Goal: Task Accomplishment & Management: Manage account settings

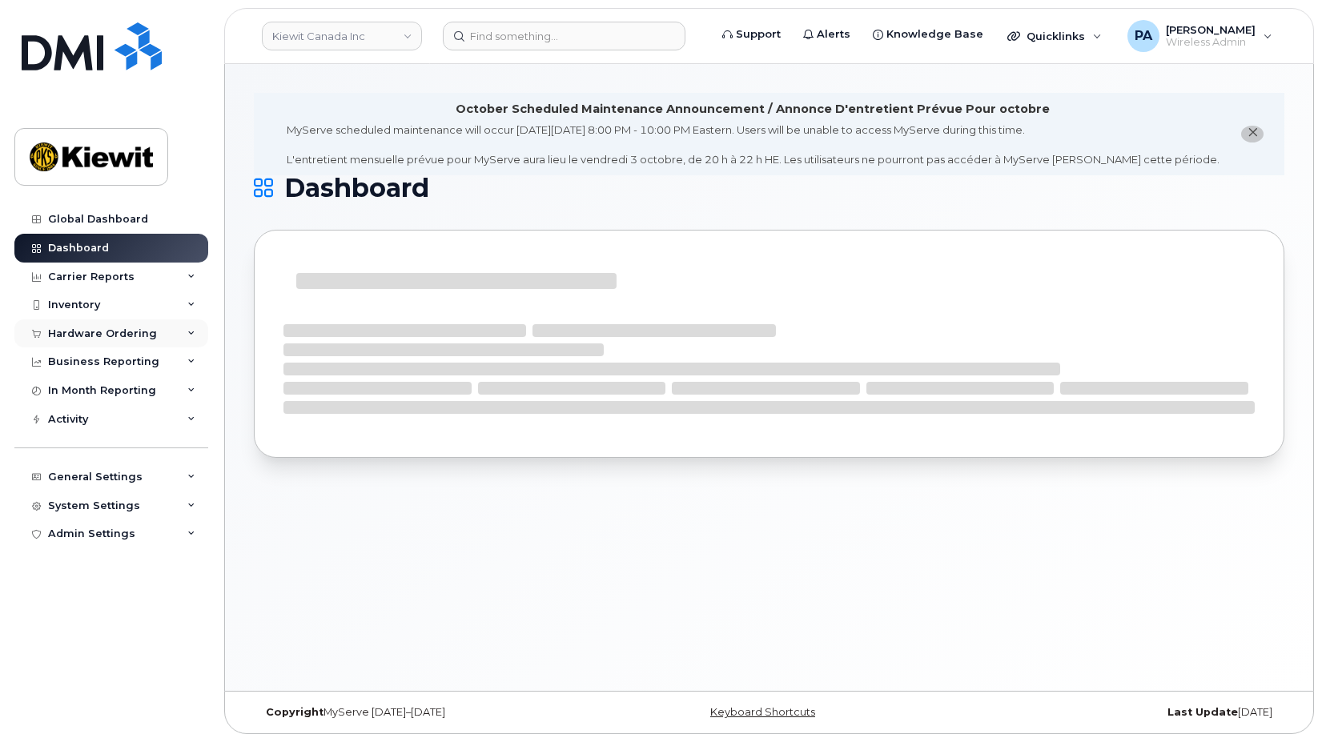
click at [102, 333] on div "Hardware Ordering" at bounding box center [102, 333] width 109 height 13
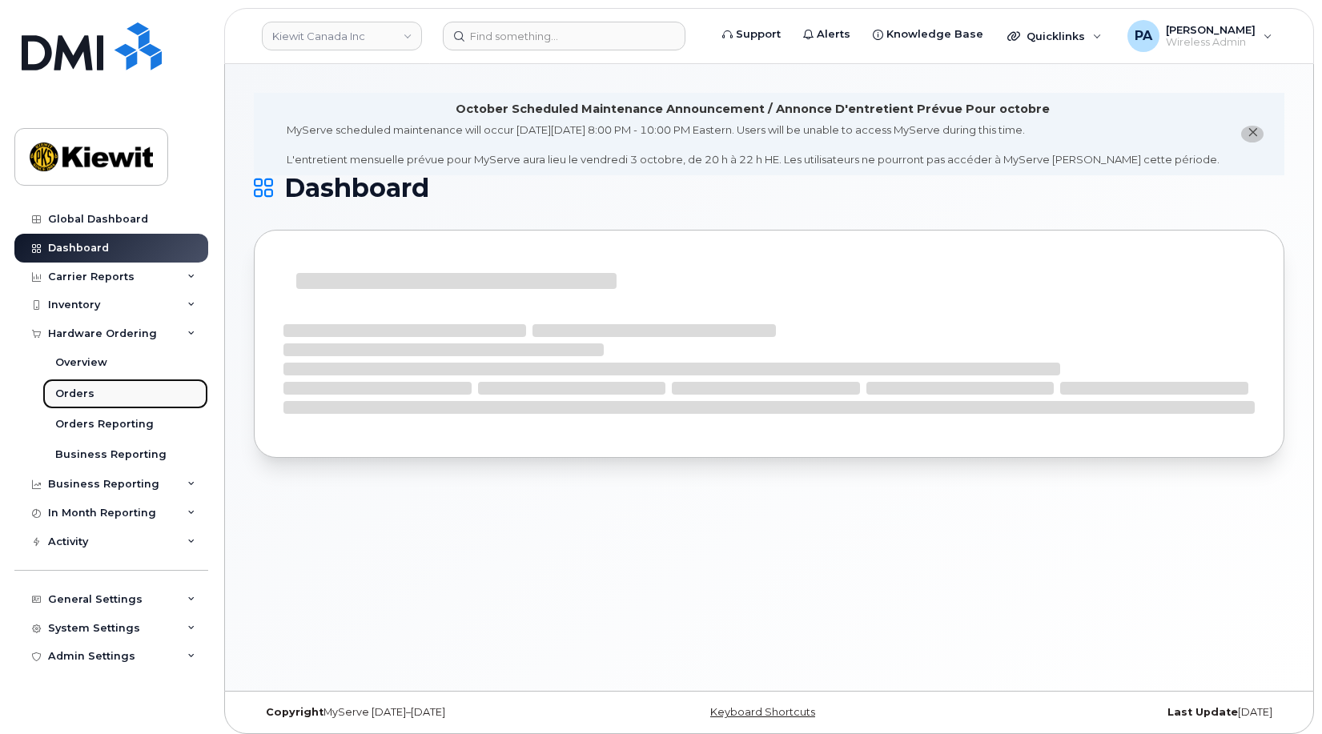
click at [85, 389] on div "Orders" at bounding box center [74, 394] width 39 height 14
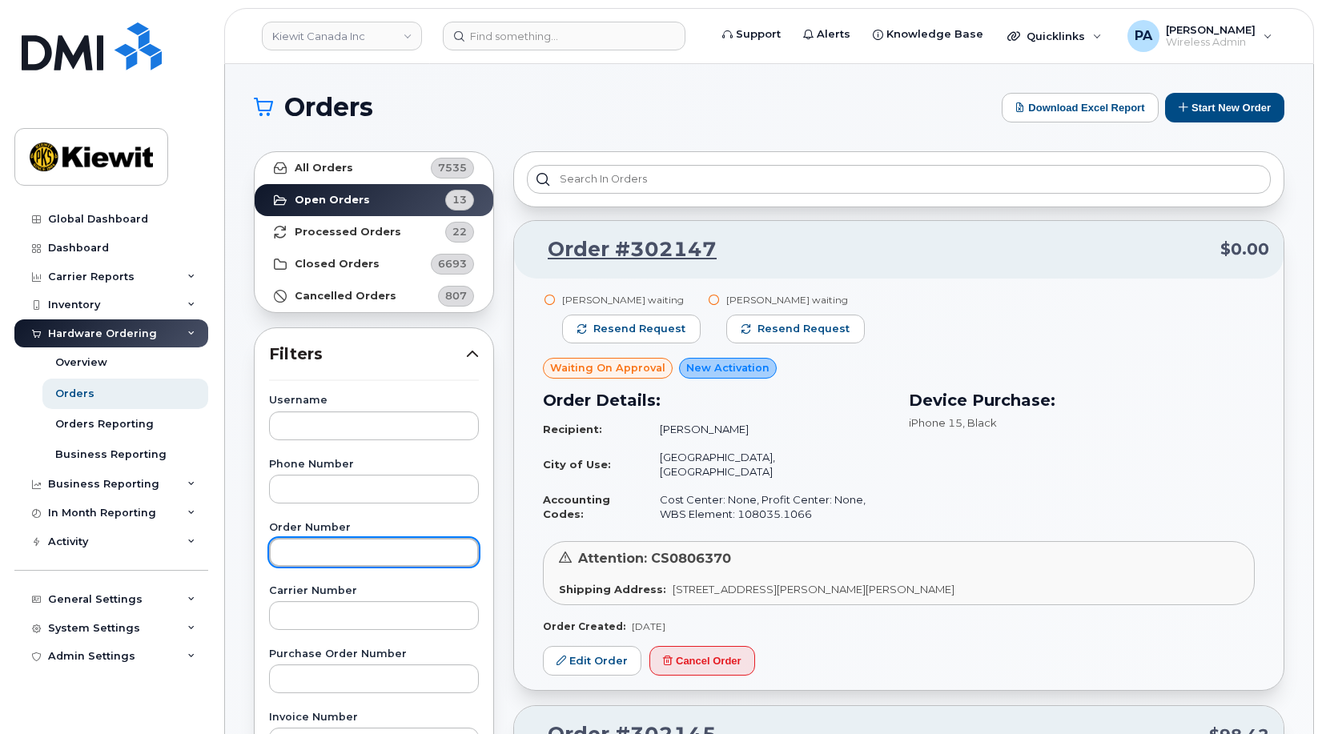
click at [327, 556] on input "text" at bounding box center [374, 552] width 210 height 29
type input "302099"
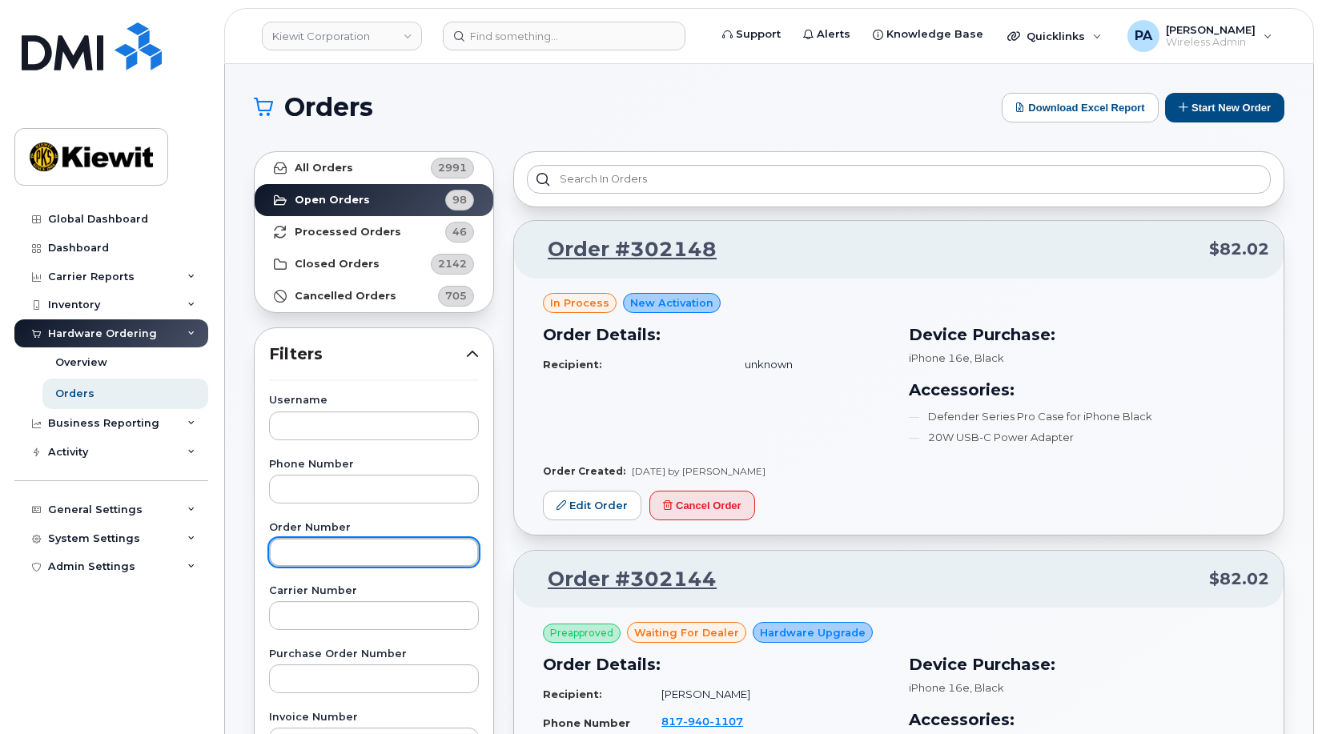
click at [308, 552] on input "text" at bounding box center [374, 552] width 210 height 29
type input "302099"
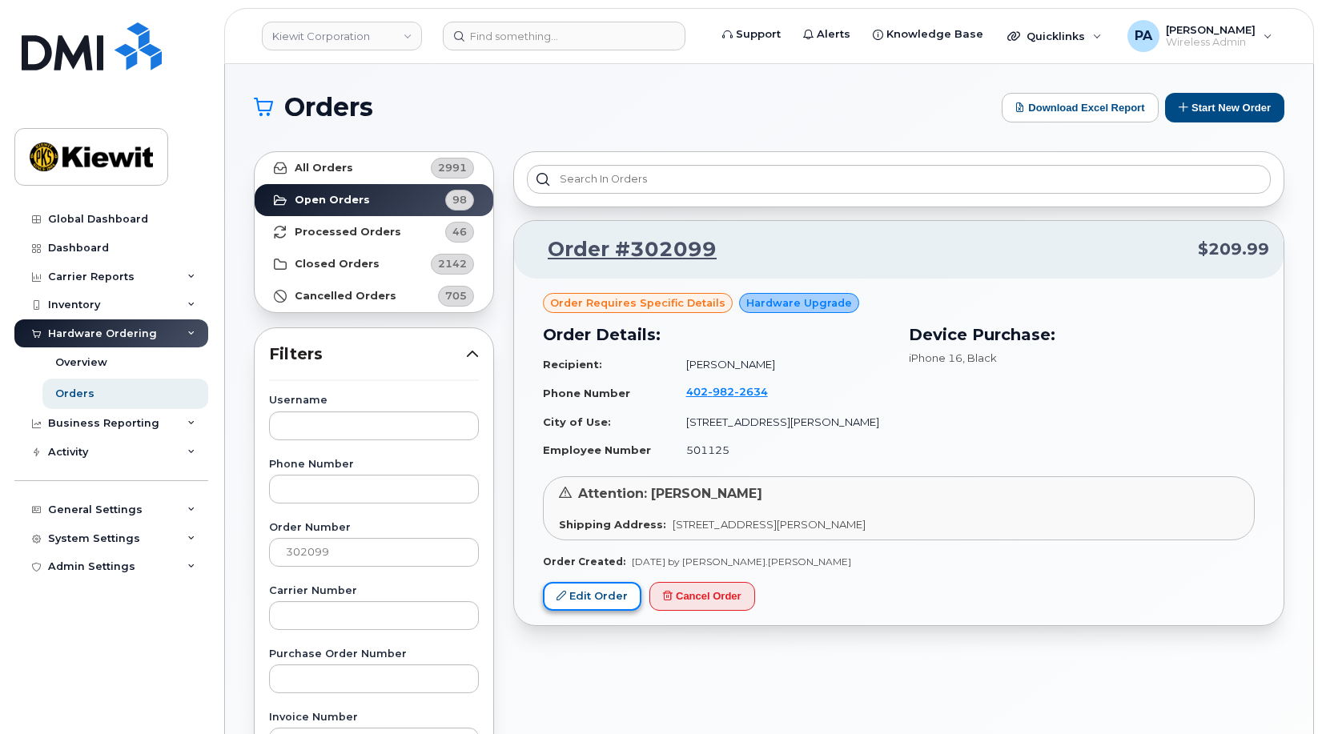
click at [601, 593] on link "Edit Order" at bounding box center [592, 597] width 98 height 30
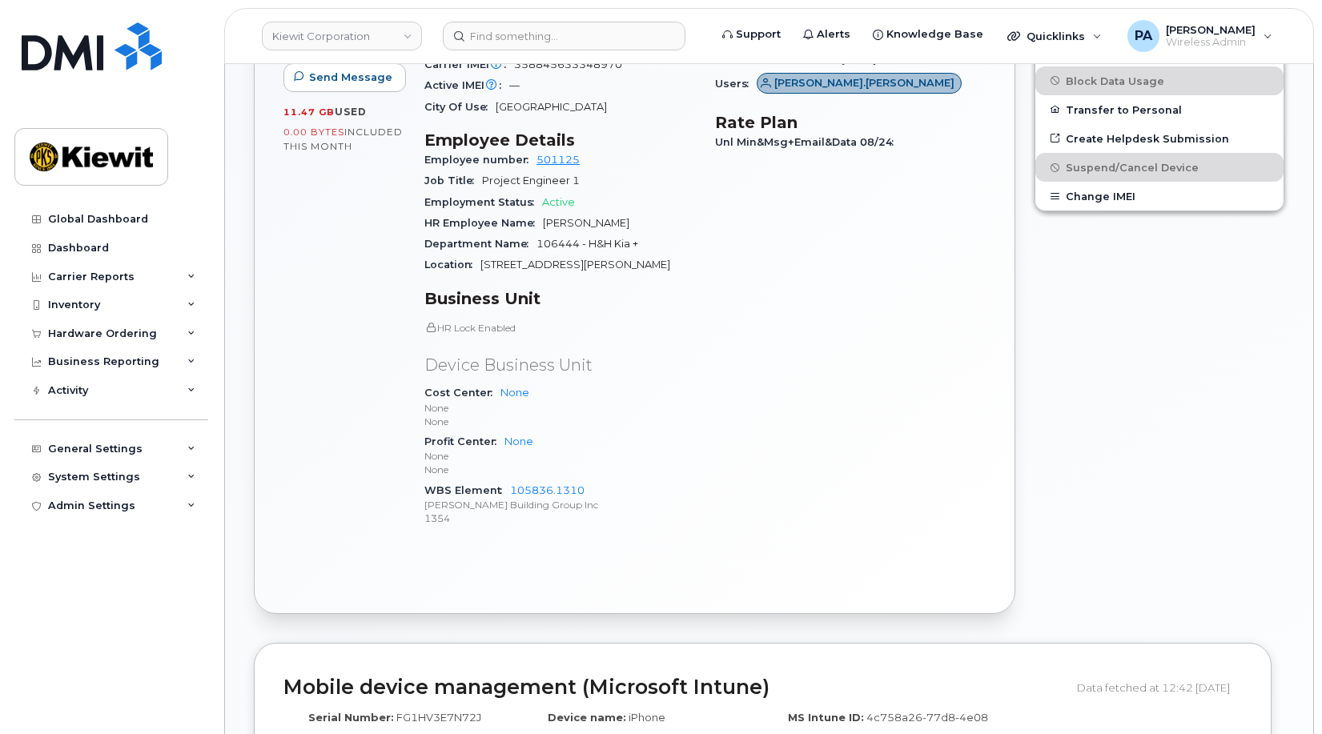
scroll to position [937, 0]
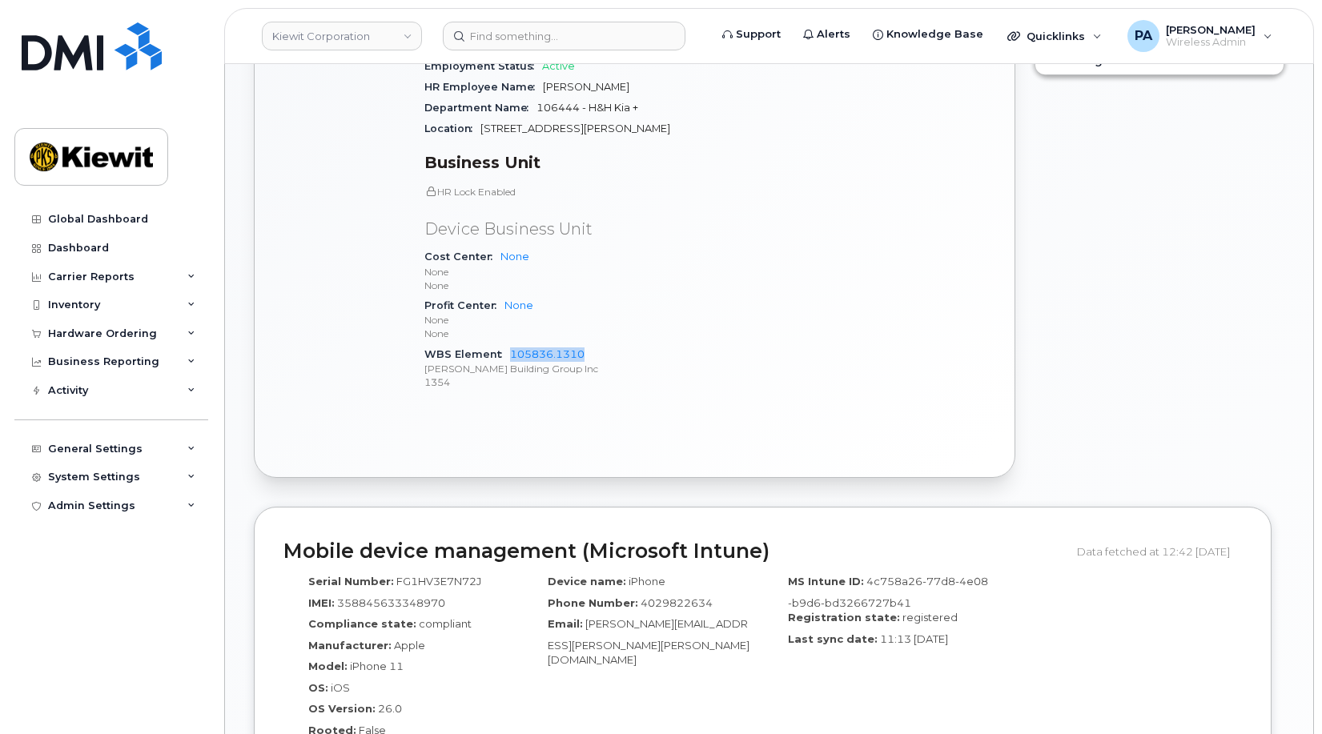
drag, startPoint x: 601, startPoint y: 341, endPoint x: 508, endPoint y: 343, distance: 92.9
click at [508, 344] on div "WBS Element 105836.1310 Kiewit Building Group Inc 1354" at bounding box center [559, 368] width 271 height 49
copy link "105836.1310"
click at [122, 438] on div "General Settings" at bounding box center [111, 449] width 194 height 29
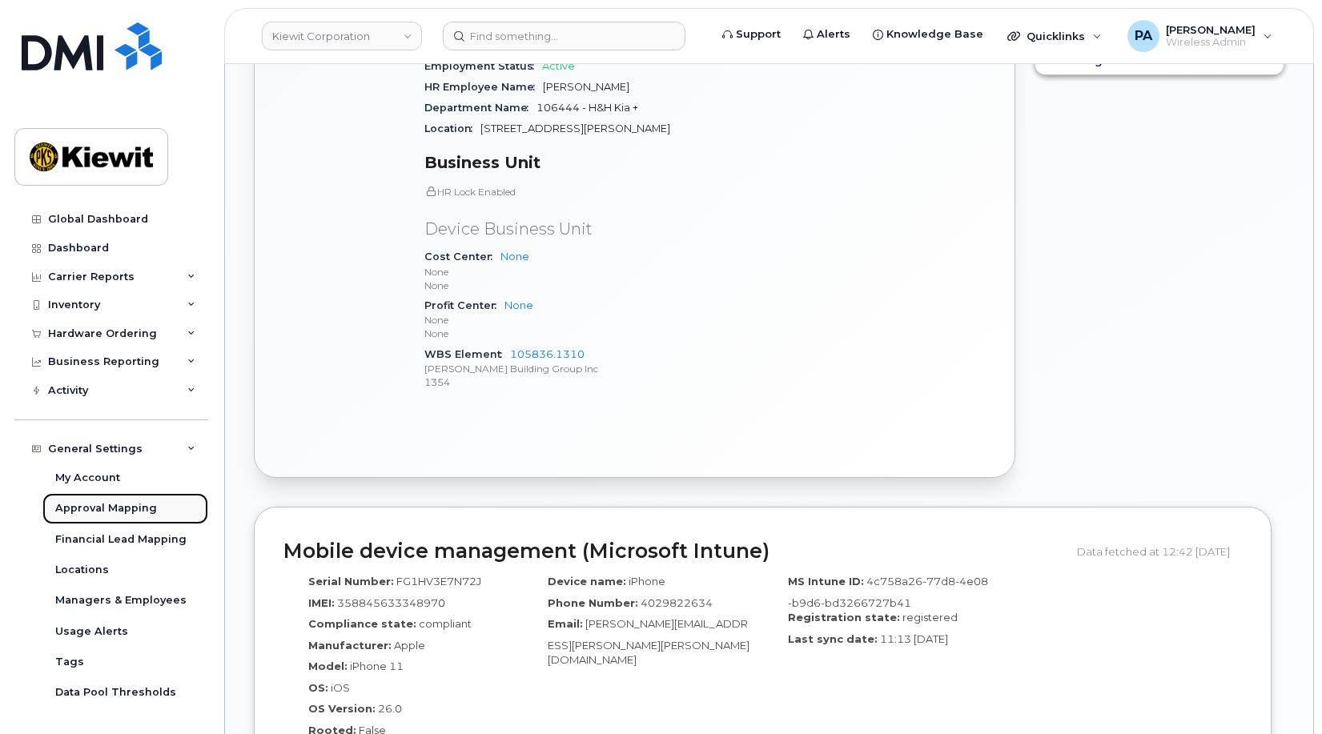
click at [98, 506] on div "Approval Mapping" at bounding box center [106, 508] width 102 height 14
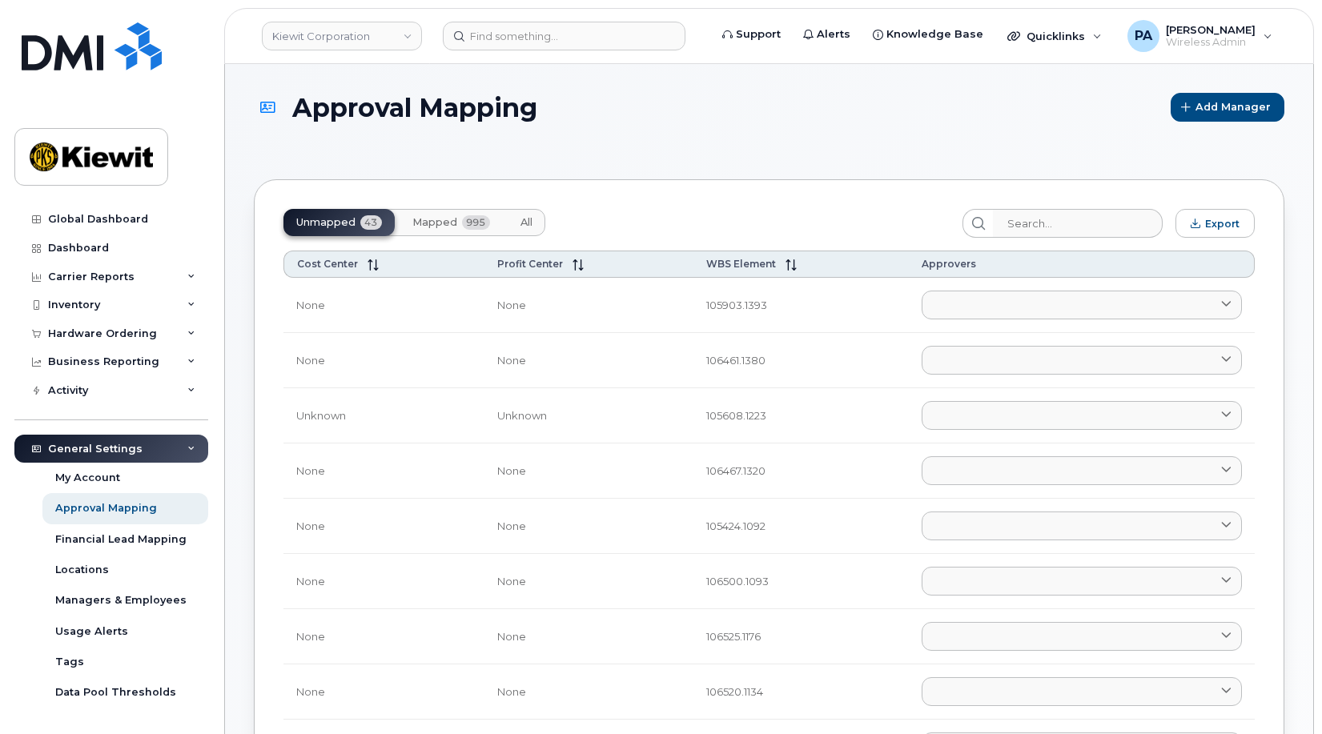
click at [520, 223] on span "All" at bounding box center [526, 222] width 12 height 13
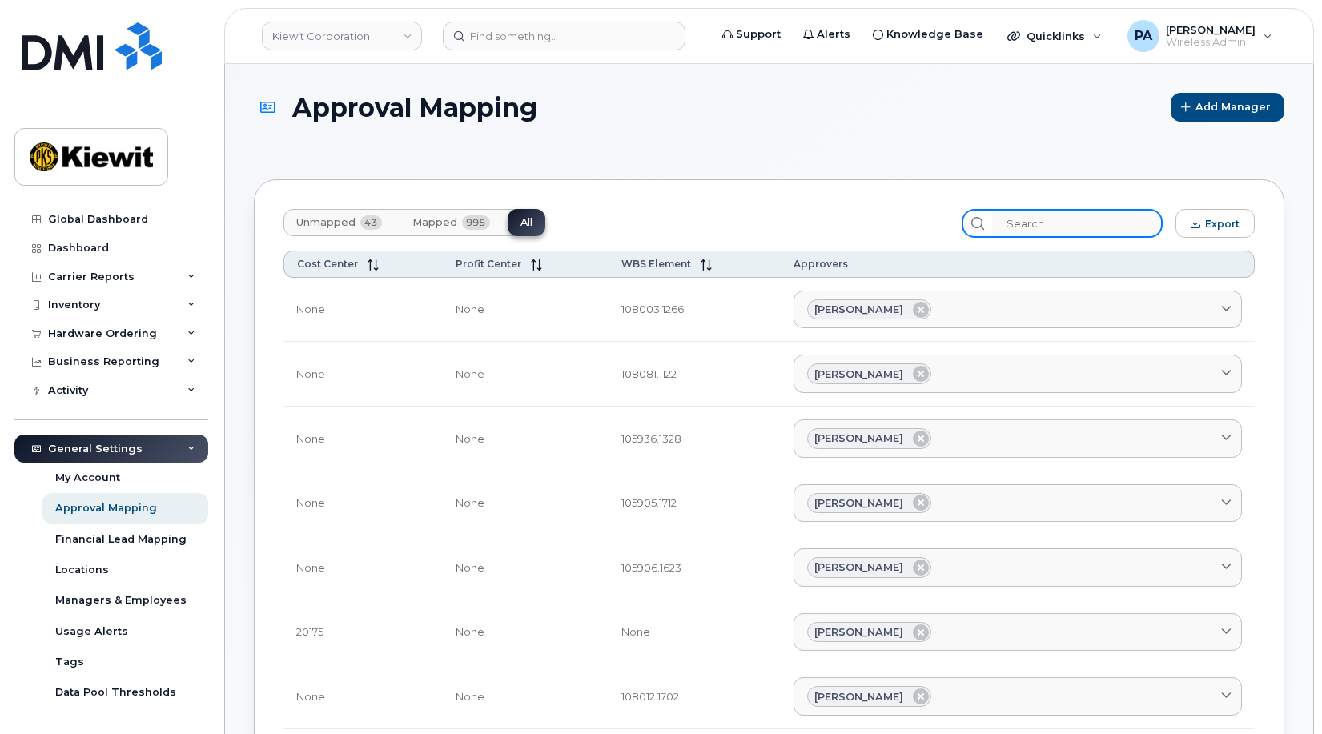
click at [1083, 215] on input "search" at bounding box center [1077, 223] width 171 height 29
paste input "106518"
type input "106518"
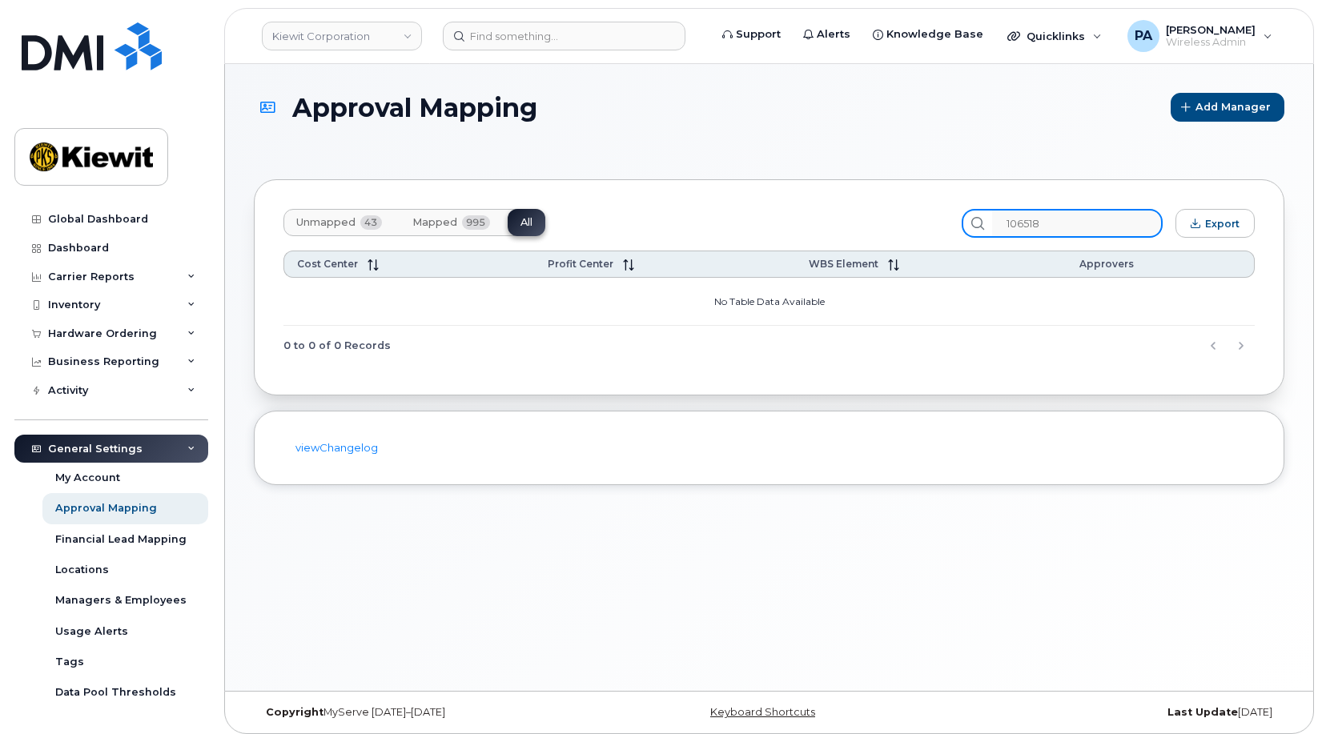
drag, startPoint x: 1101, startPoint y: 219, endPoint x: 886, endPoint y: 211, distance: 215.5
click at [886, 211] on div "Unmapped 43 Mapped 995 All 106518 Export" at bounding box center [768, 223] width 971 height 29
type input "106518"
click at [332, 220] on span "Unmapped" at bounding box center [325, 222] width 59 height 13
drag, startPoint x: 1059, startPoint y: 223, endPoint x: 834, endPoint y: 219, distance: 225.0
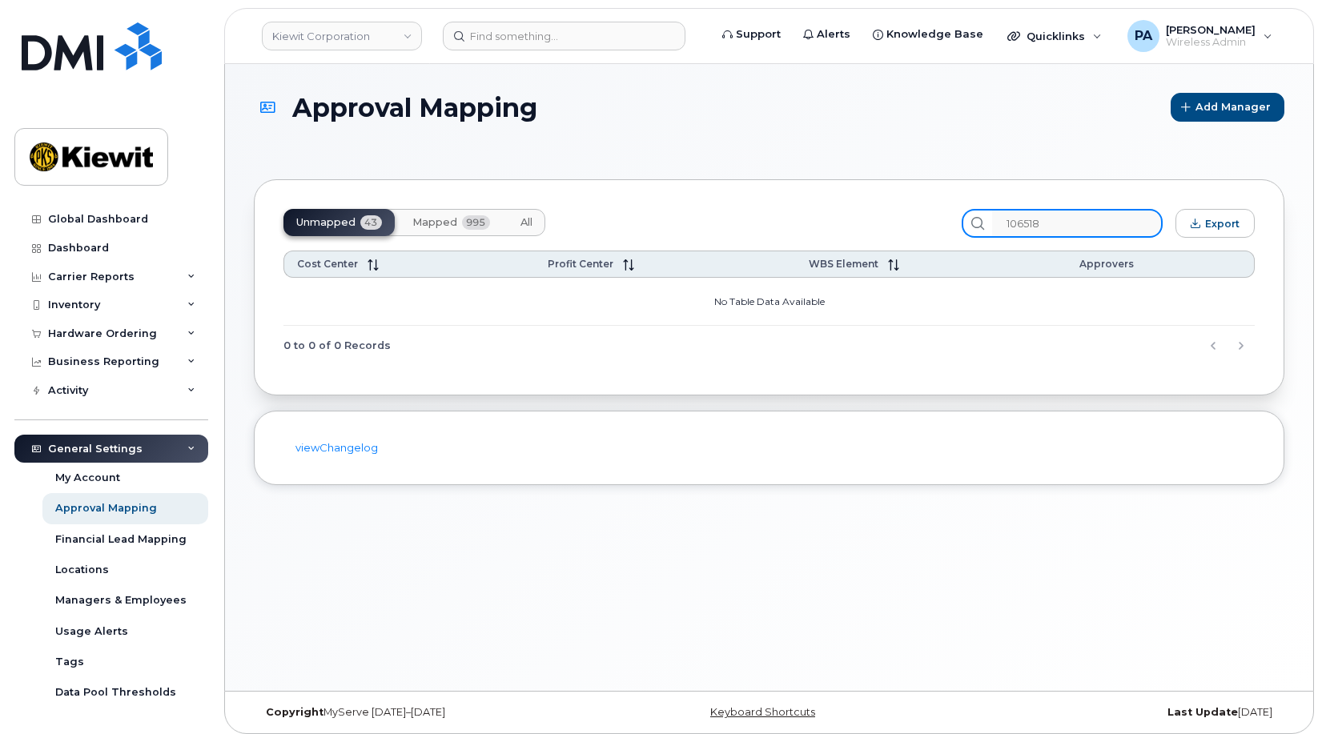
click at [834, 219] on div "Unmapped 43 Mapped 995 All 106518 Export" at bounding box center [768, 223] width 971 height 29
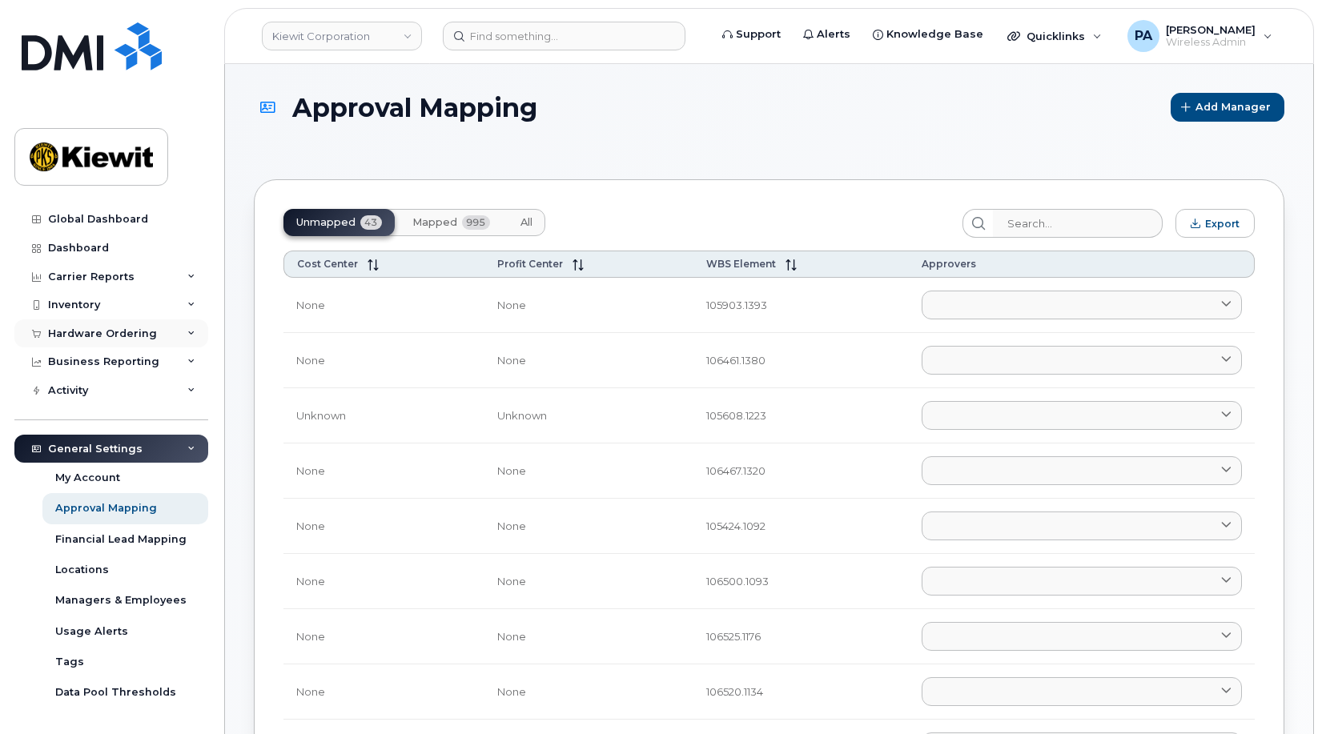
click at [137, 331] on div "Hardware Ordering" at bounding box center [102, 333] width 109 height 13
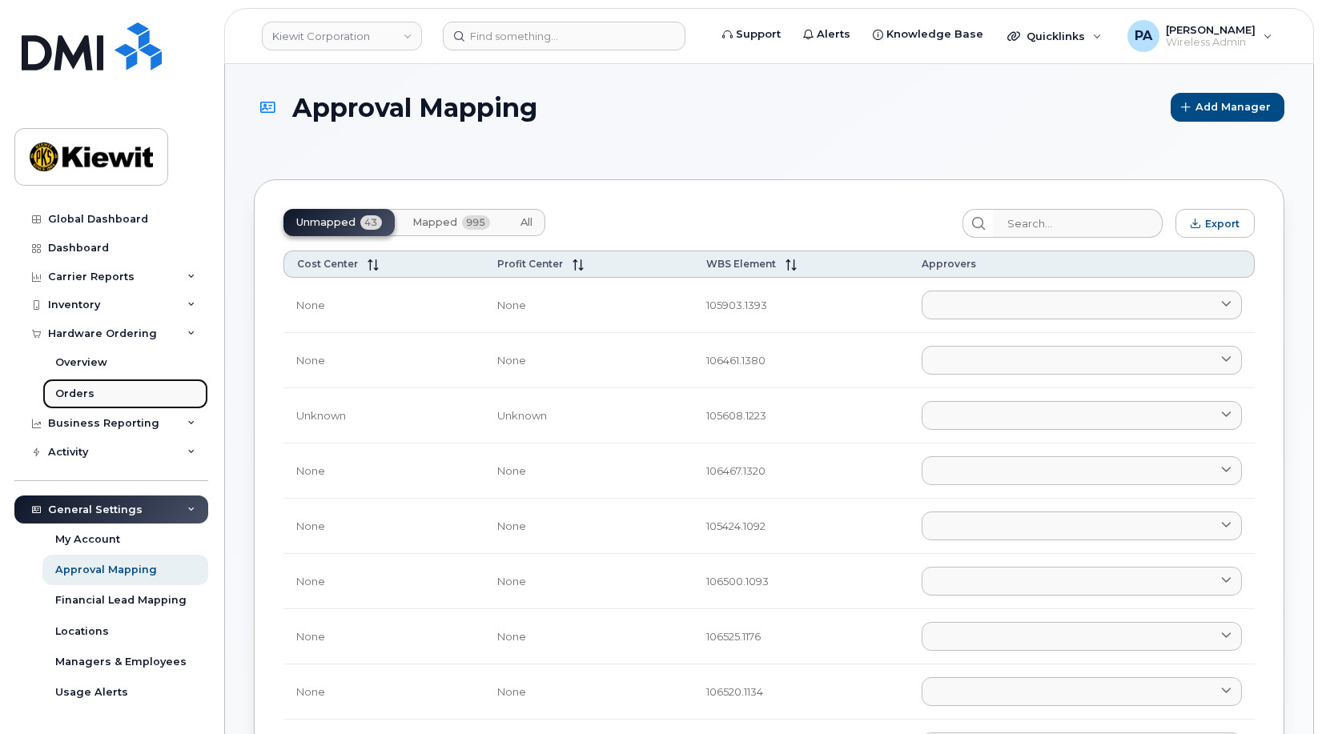
click at [84, 396] on div "Orders" at bounding box center [74, 394] width 39 height 14
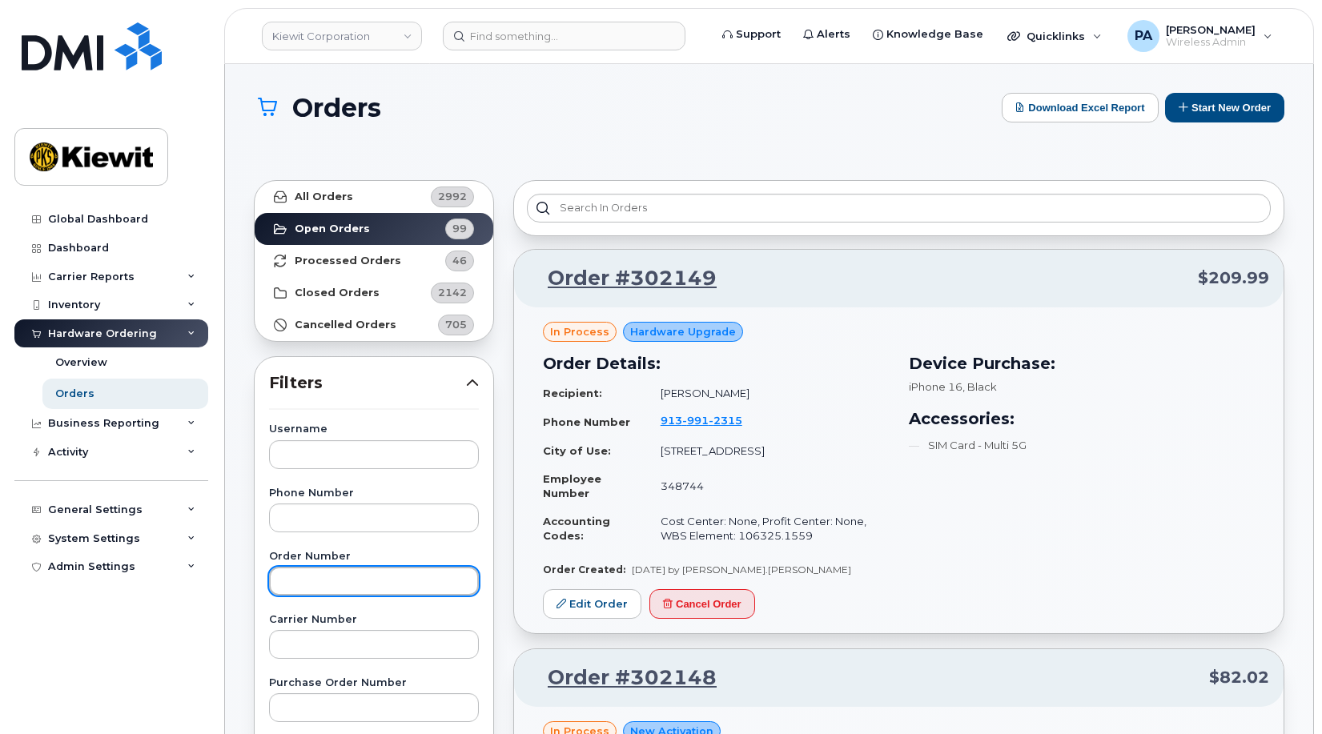
click at [345, 579] on input "text" at bounding box center [374, 581] width 210 height 29
type input "302129"
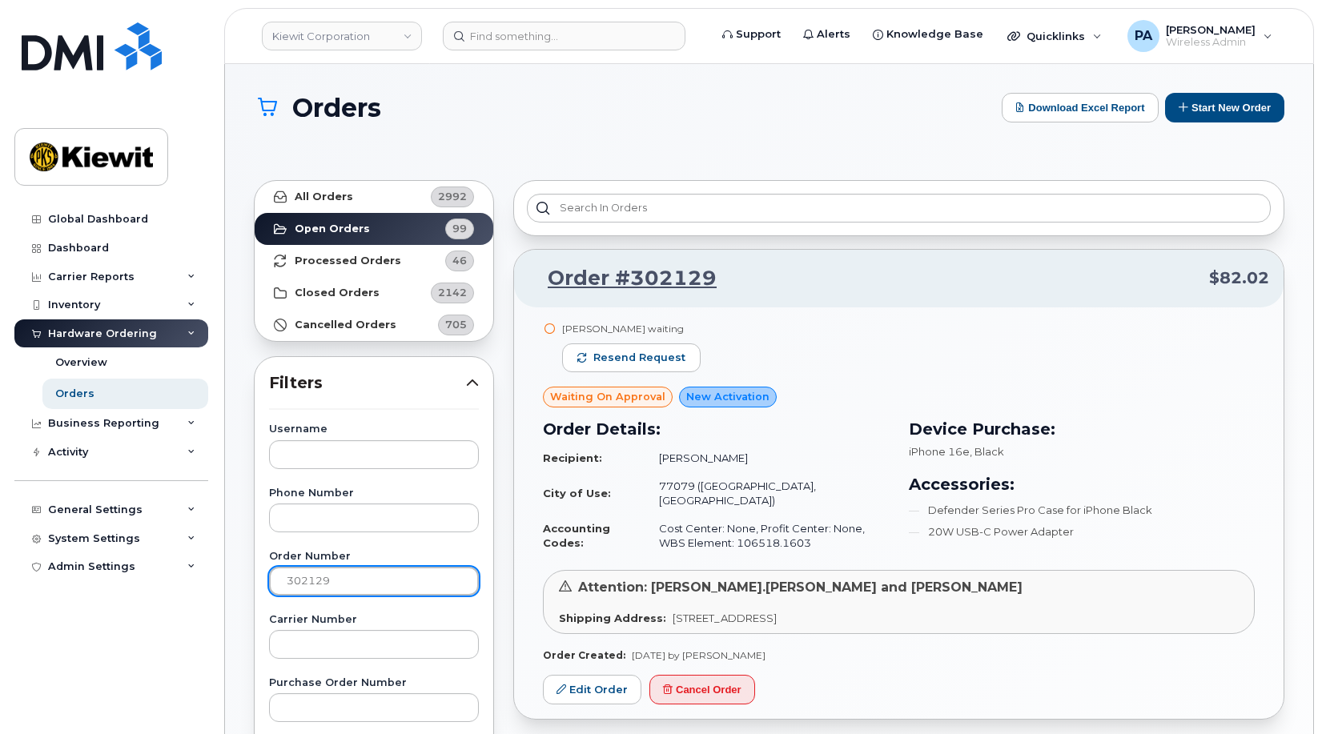
scroll to position [320, 0]
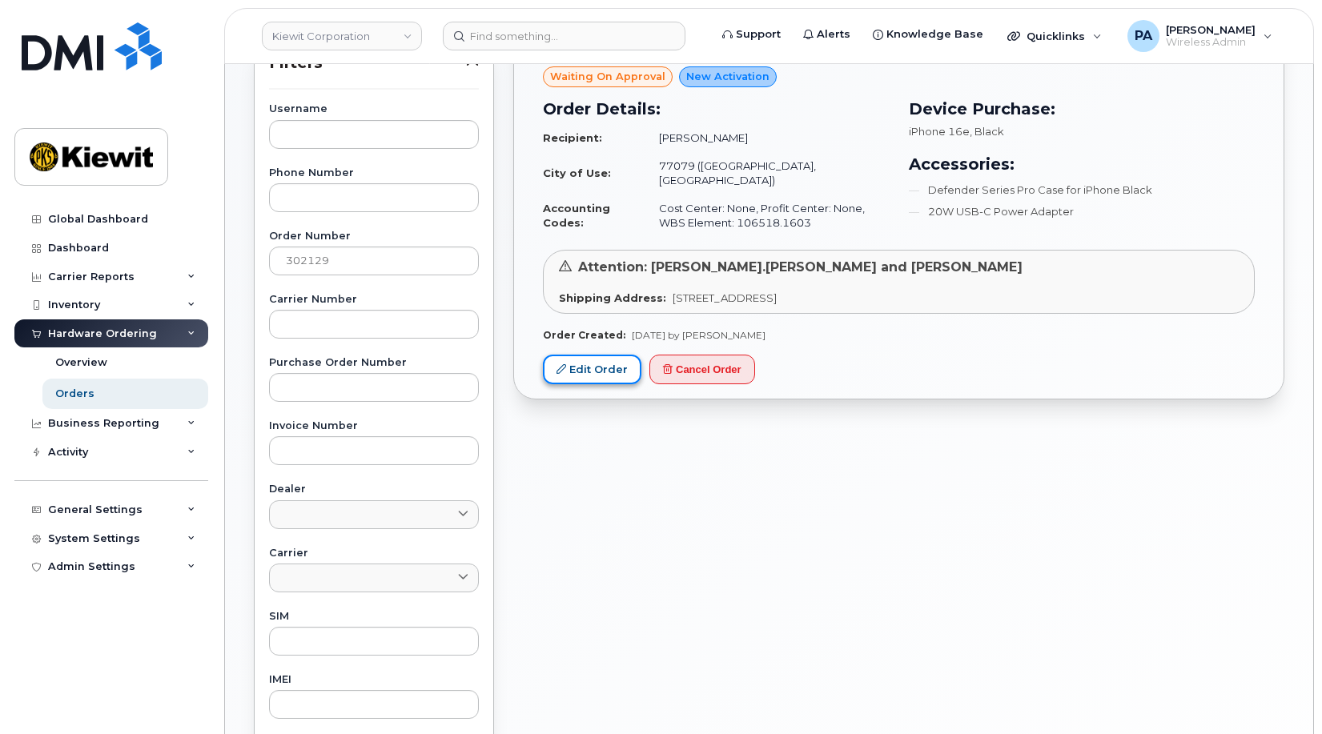
click at [600, 355] on link "Edit Order" at bounding box center [592, 370] width 98 height 30
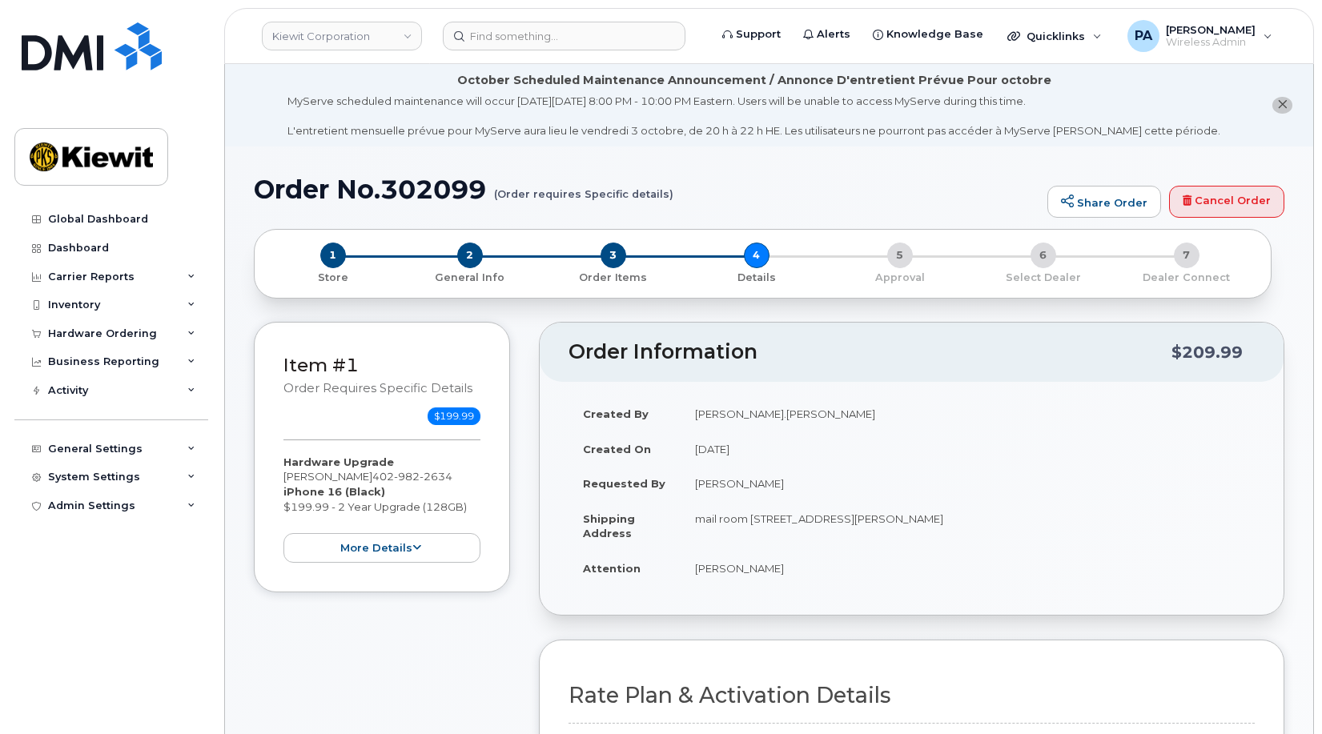
scroll to position [560, 0]
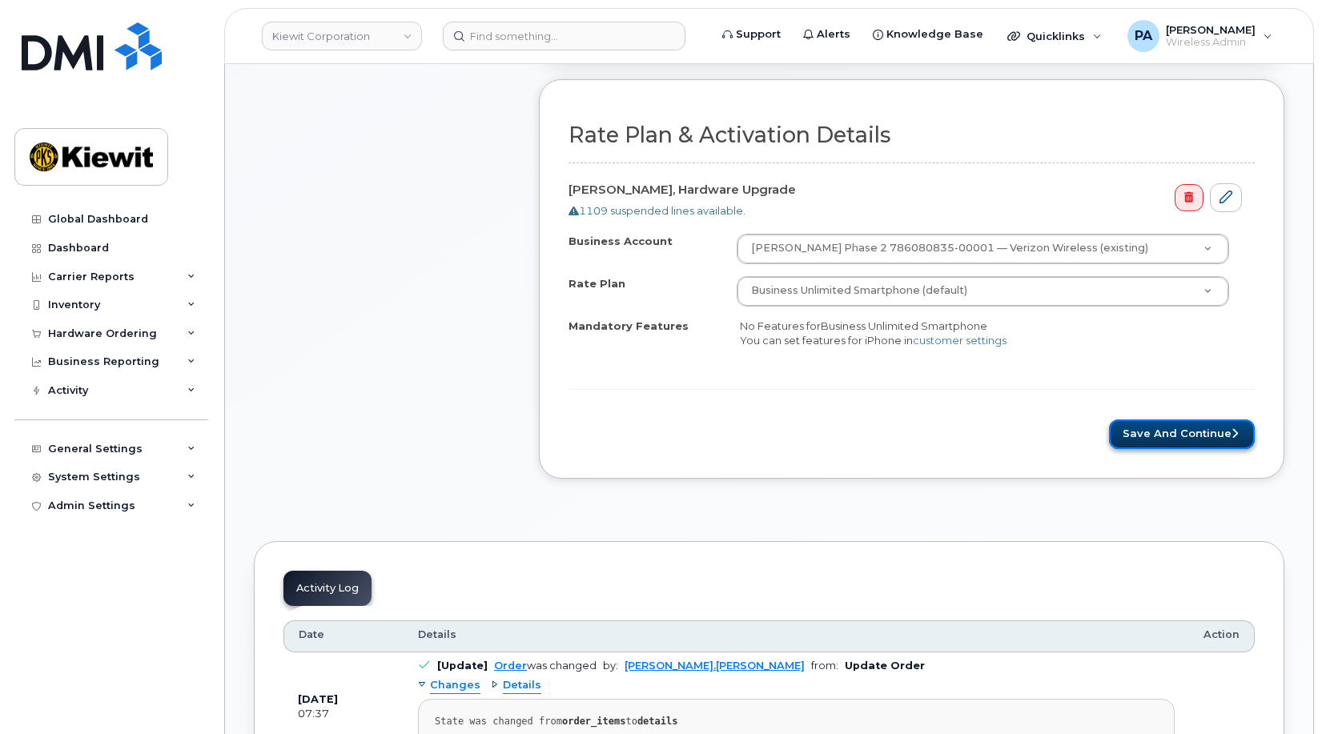
click at [1196, 422] on button "Save and Continue" at bounding box center [1182, 435] width 146 height 30
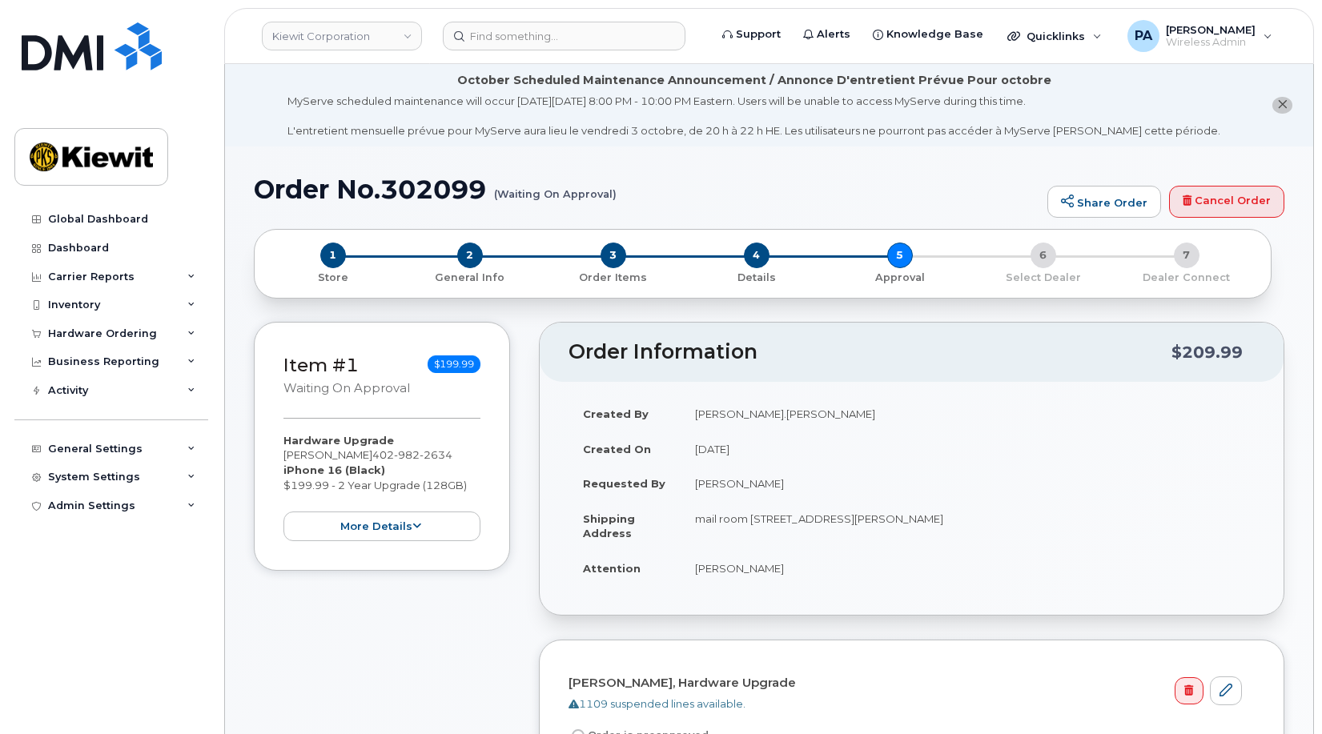
scroll to position [480, 0]
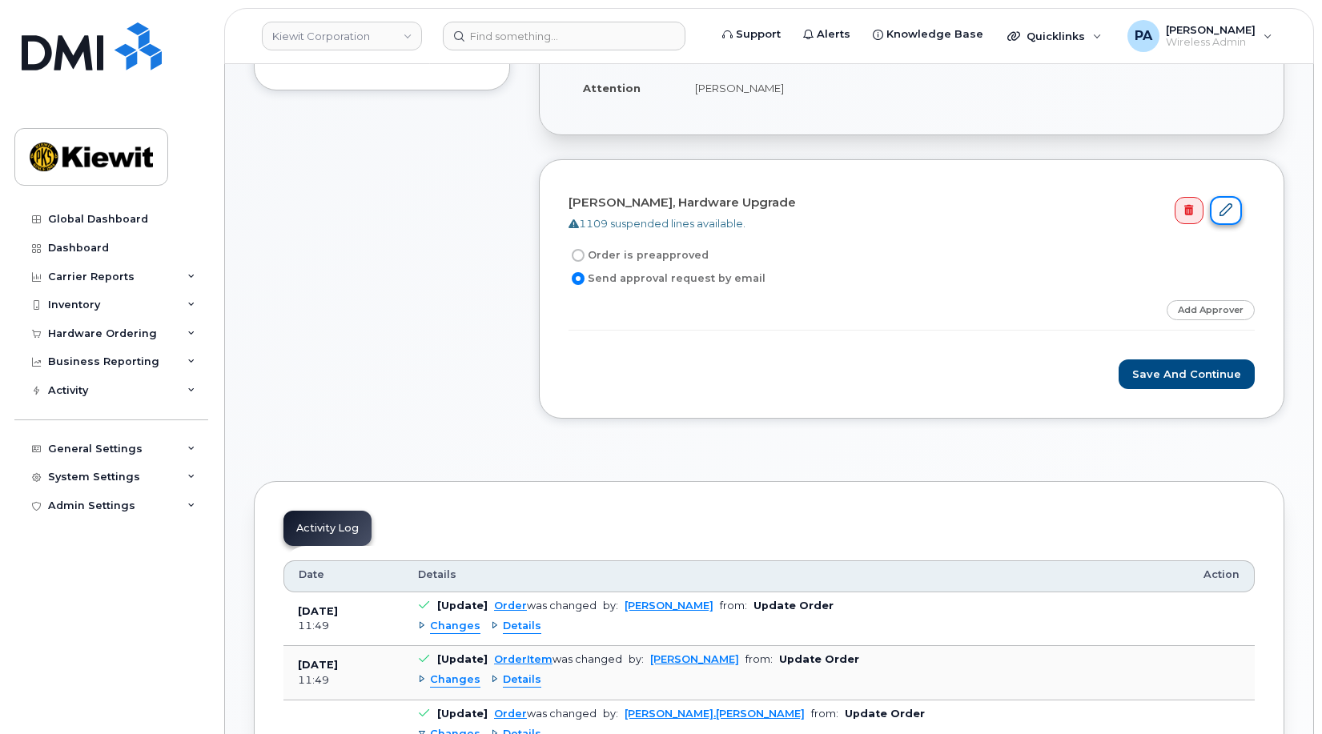
click at [1234, 207] on link at bounding box center [1226, 211] width 32 height 30
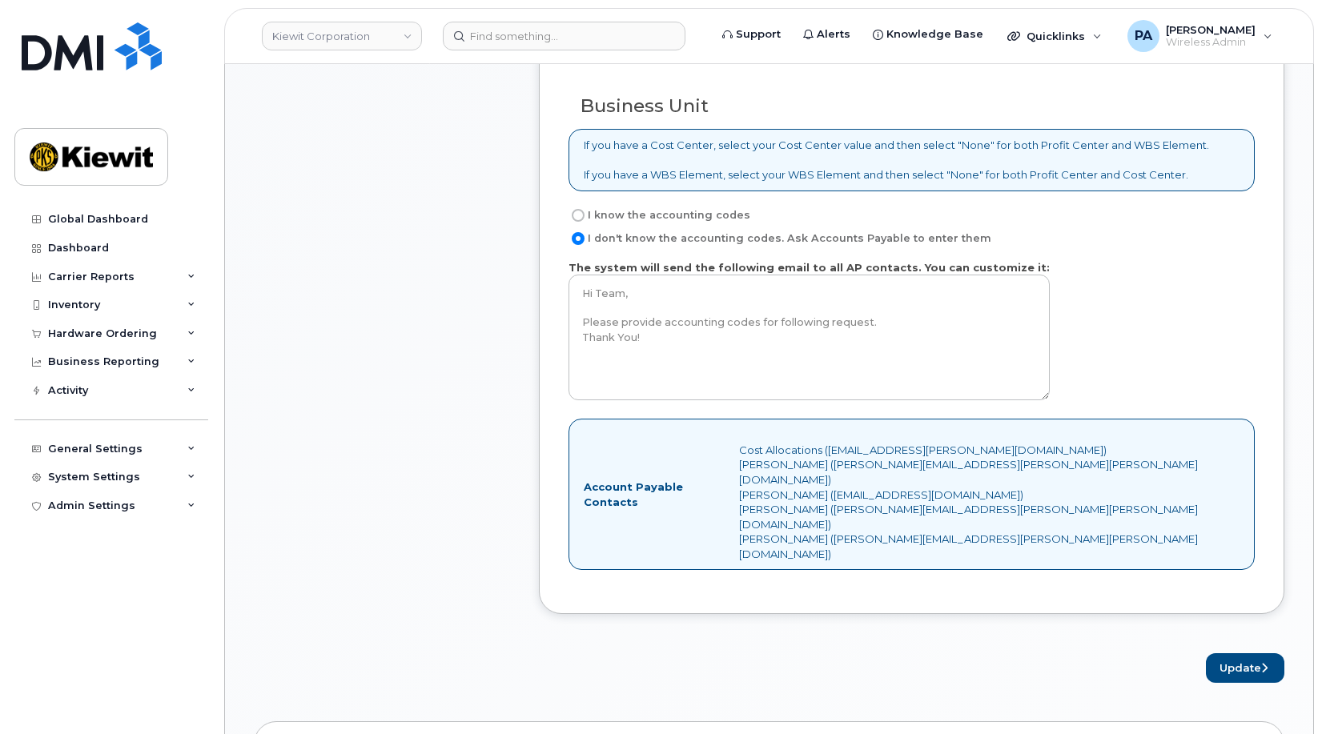
scroll to position [1201, 0]
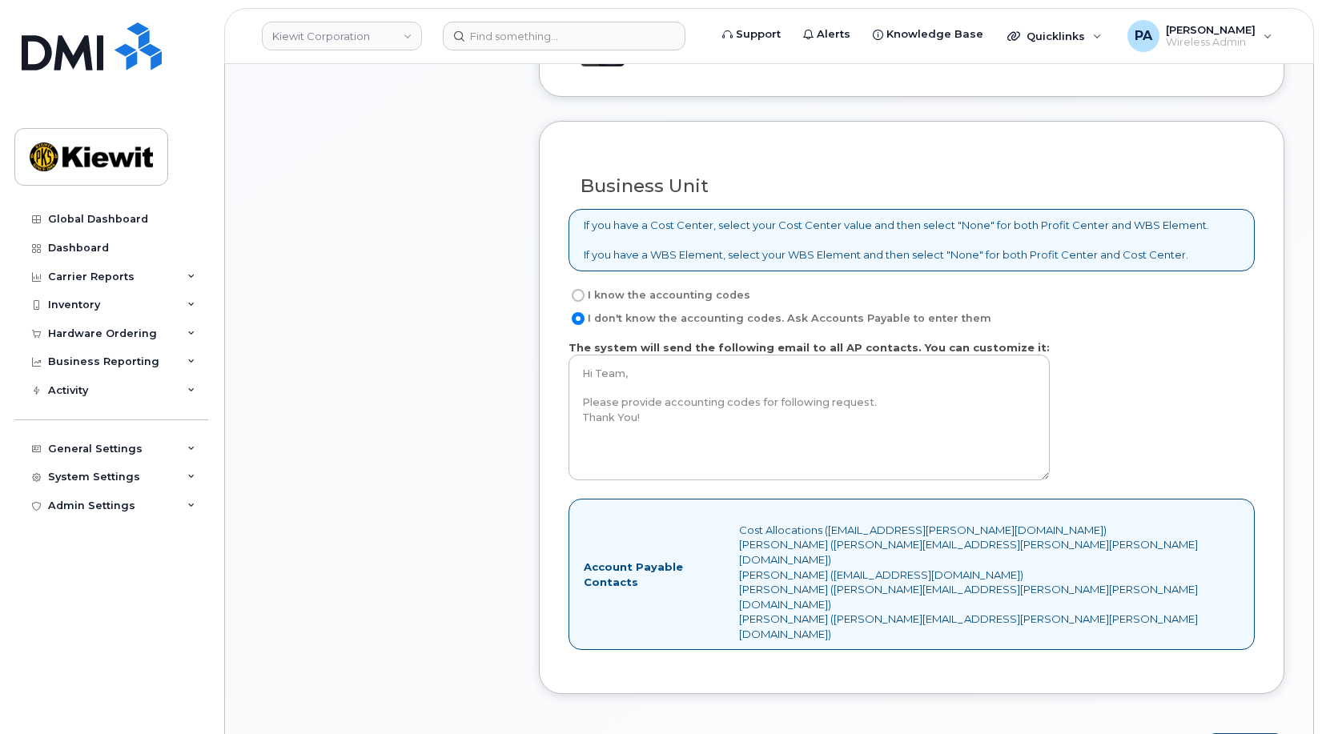
click at [610, 297] on label "I know the accounting codes" at bounding box center [659, 295] width 182 height 19
click at [585, 297] on input "I know the accounting codes" at bounding box center [578, 295] width 13 height 13
radio input "true"
select select
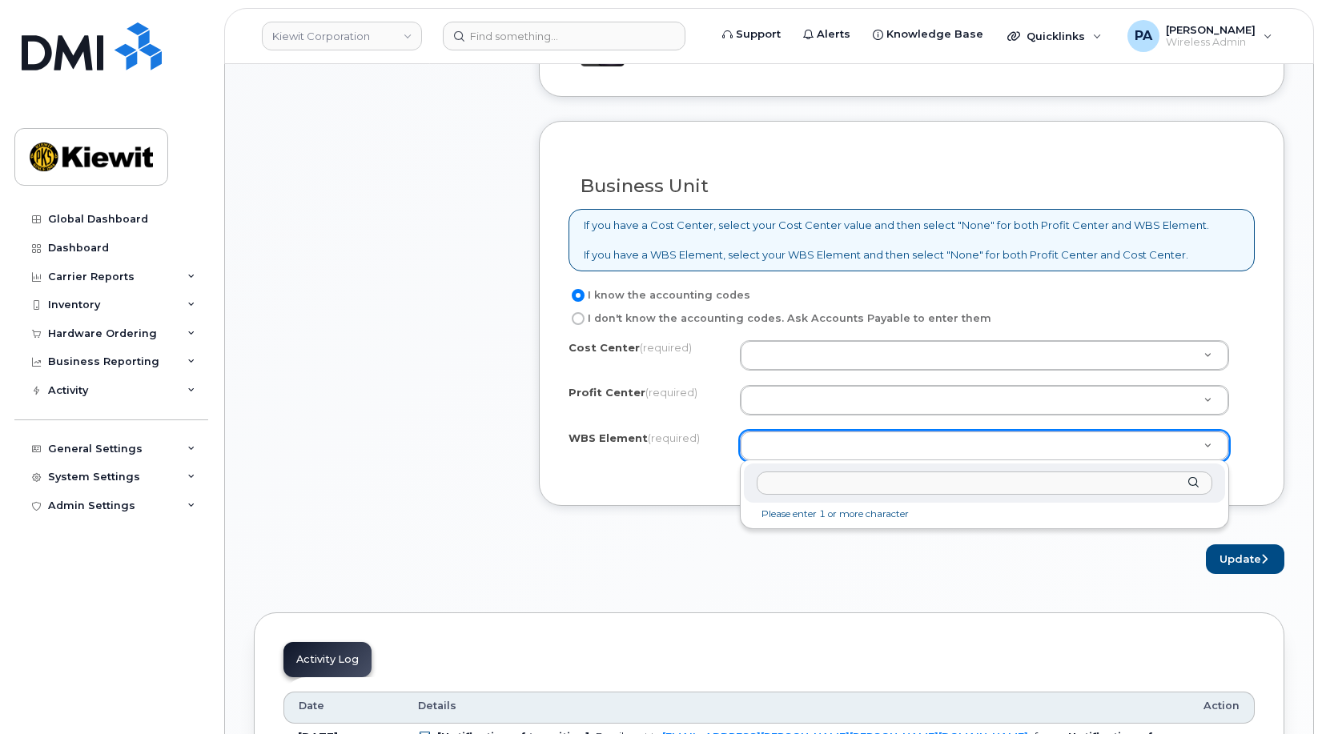
type input "105836.1310"
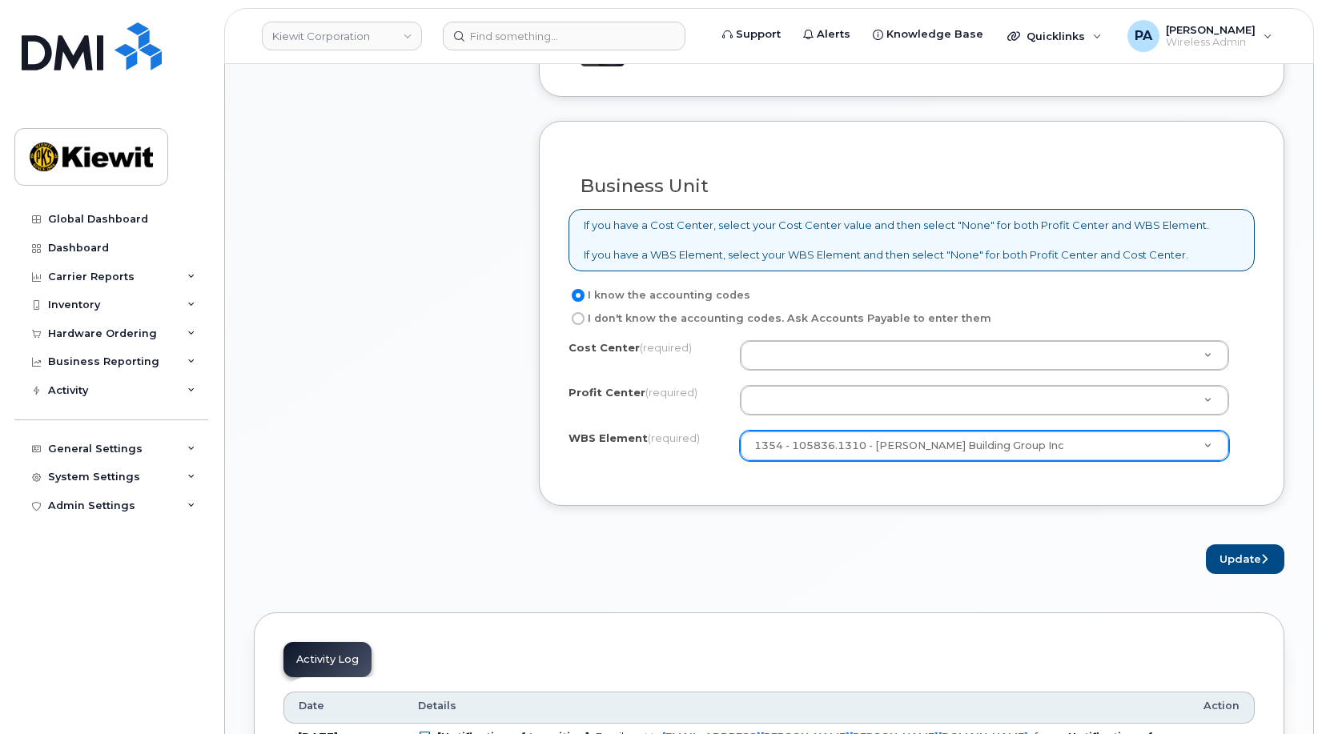
click at [834, 373] on div "Cost Center (required) Unknown Profit Center (required) None - None - None WBS …" at bounding box center [911, 408] width 686 height 136
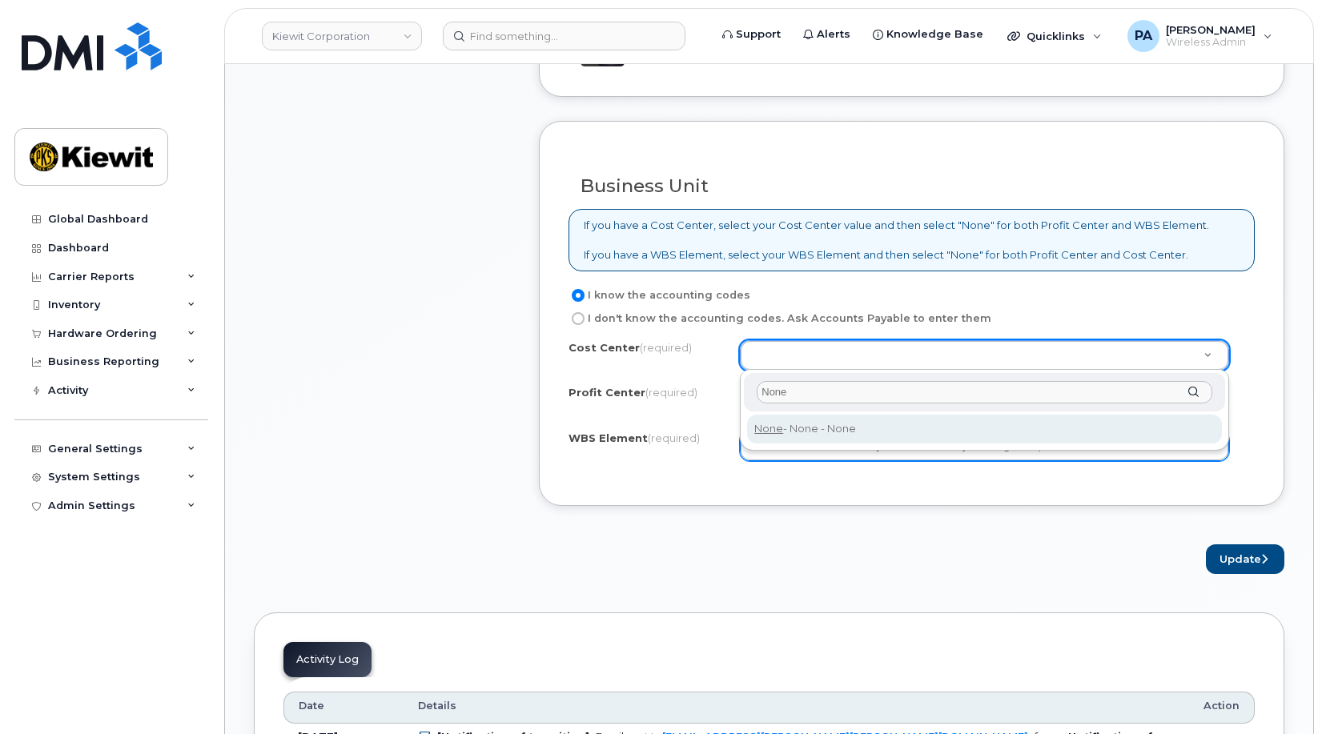
type input "None"
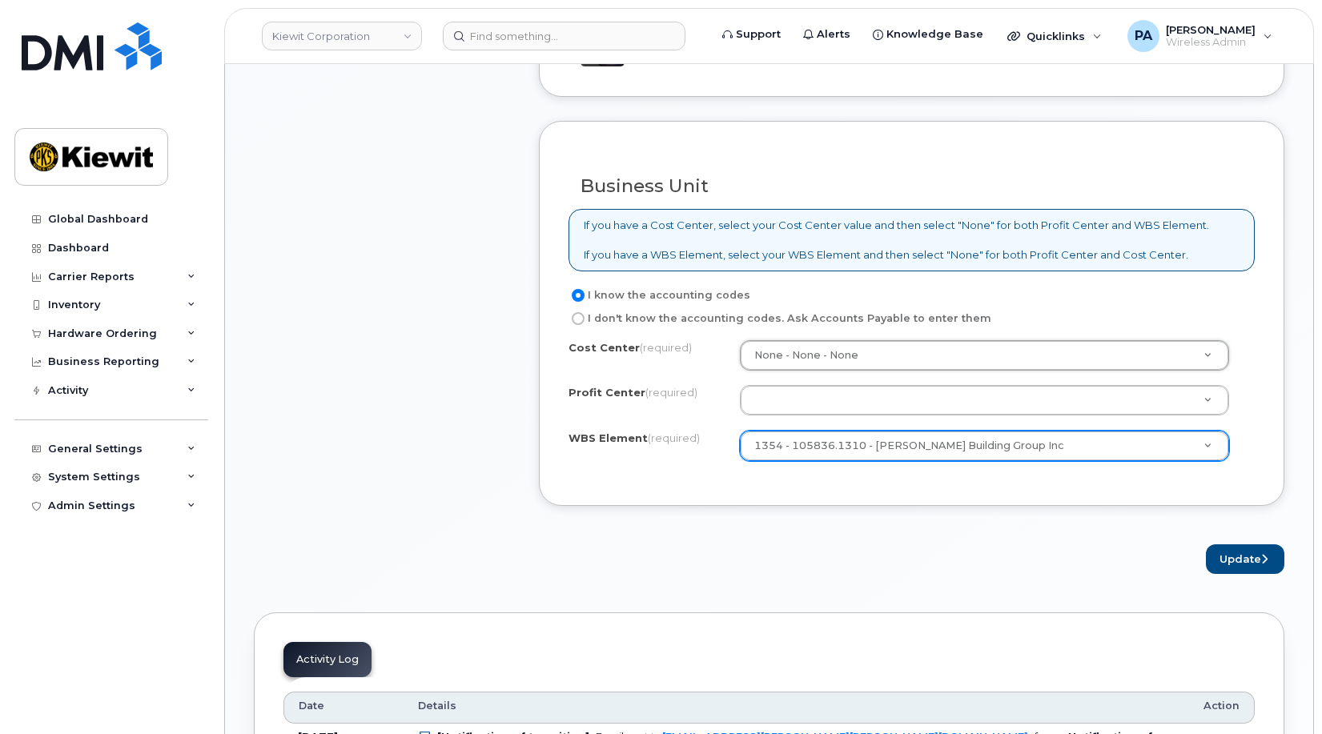
click at [804, 418] on div "Cost Center (required) None - None - None None Profit Center (required) None - …" at bounding box center [911, 408] width 686 height 136
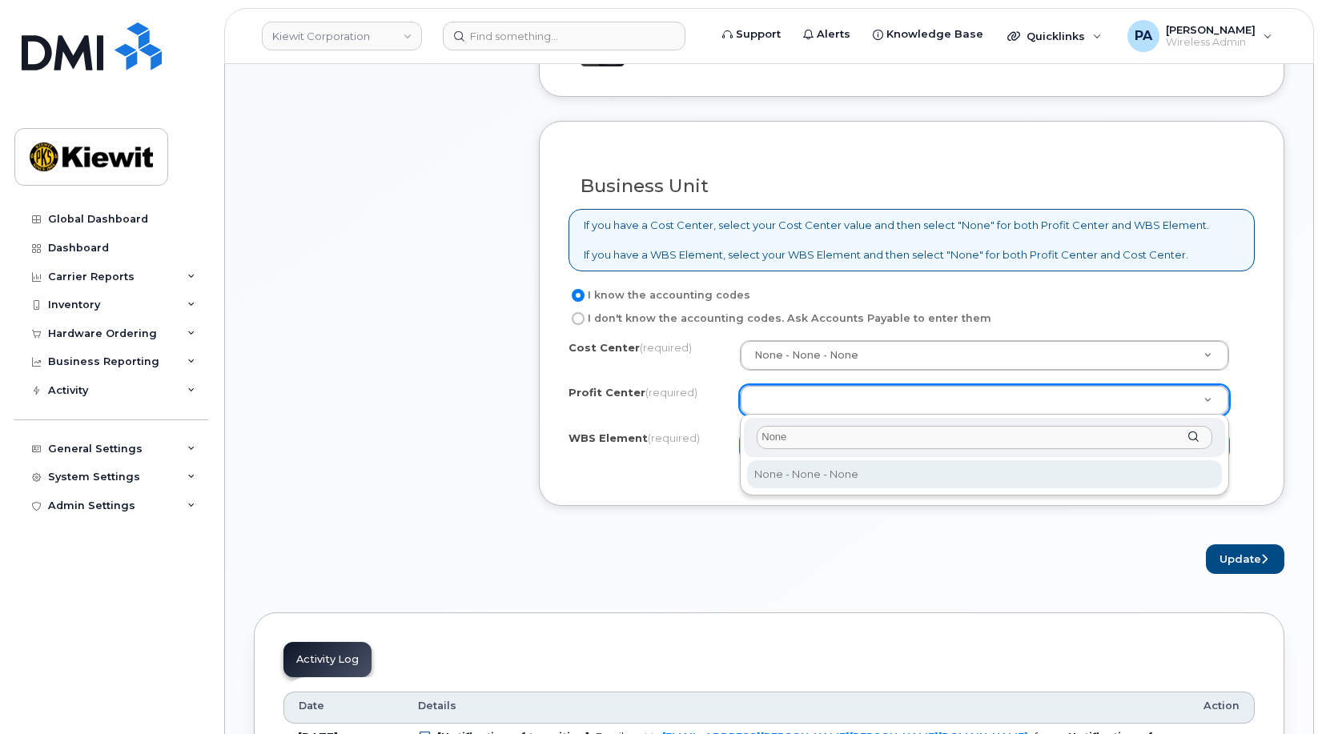
type input "None"
select select "None"
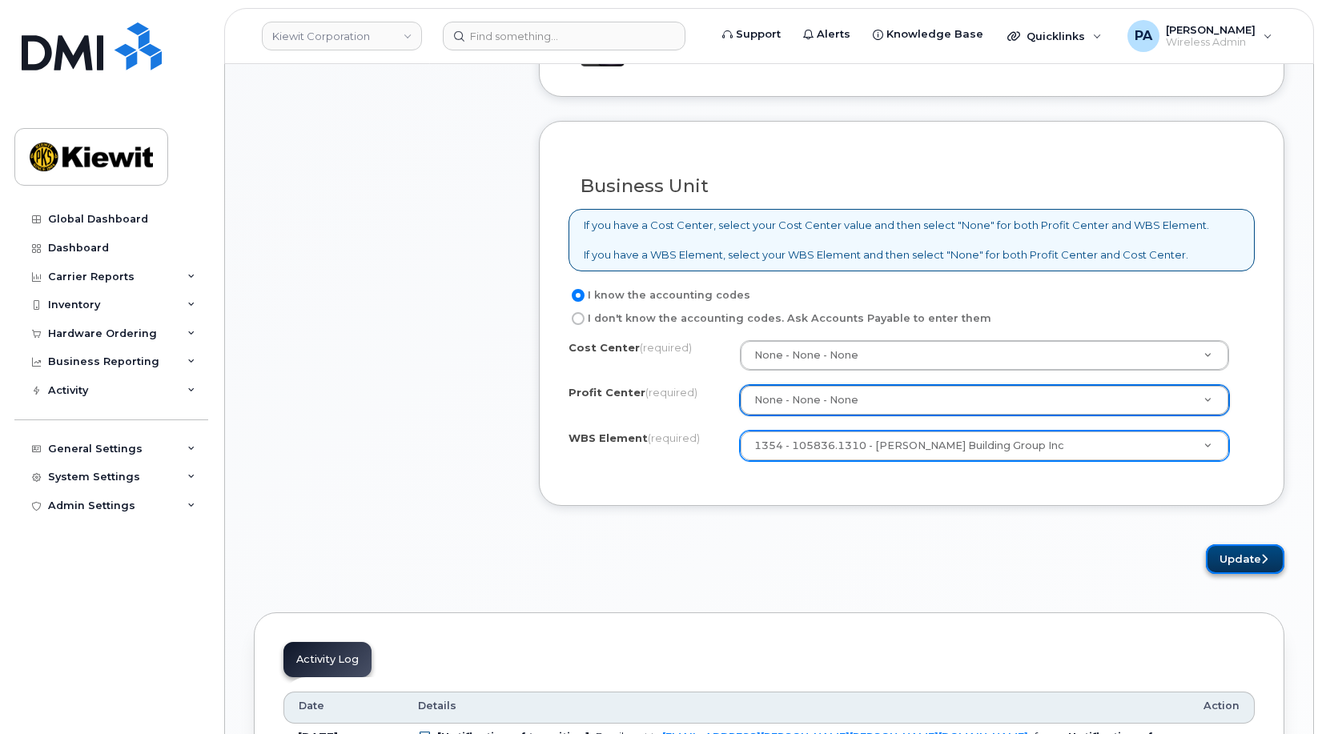
click at [1236, 559] on button "Update" at bounding box center [1245, 559] width 78 height 30
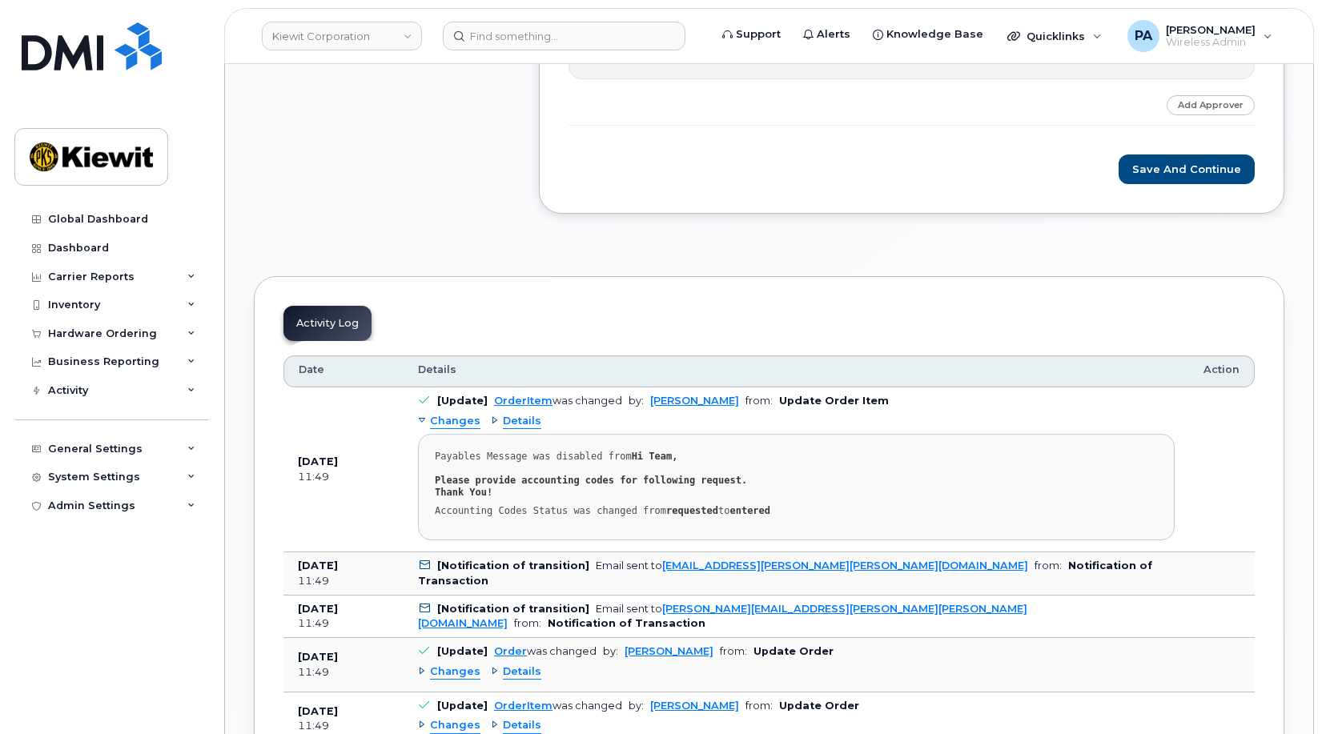
scroll to position [801, 0]
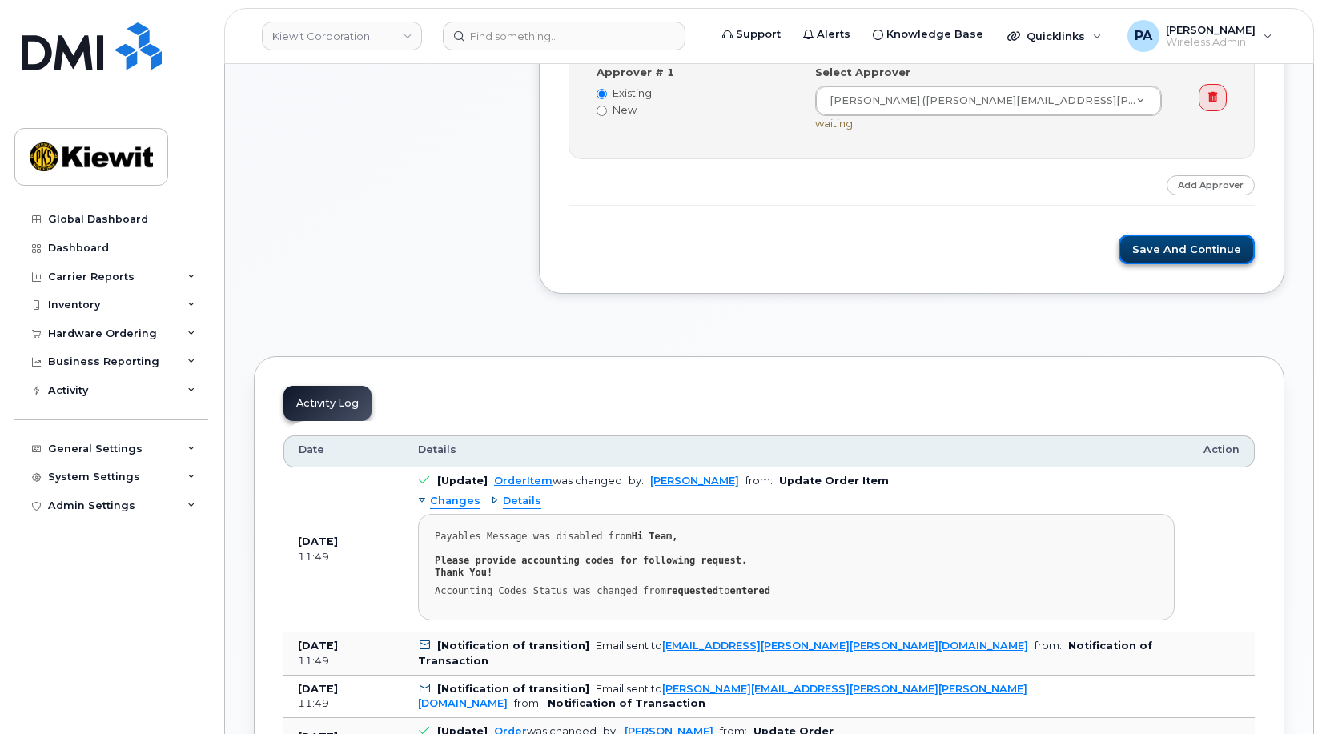
click at [1206, 244] on button "Save and Continue" at bounding box center [1187, 250] width 136 height 30
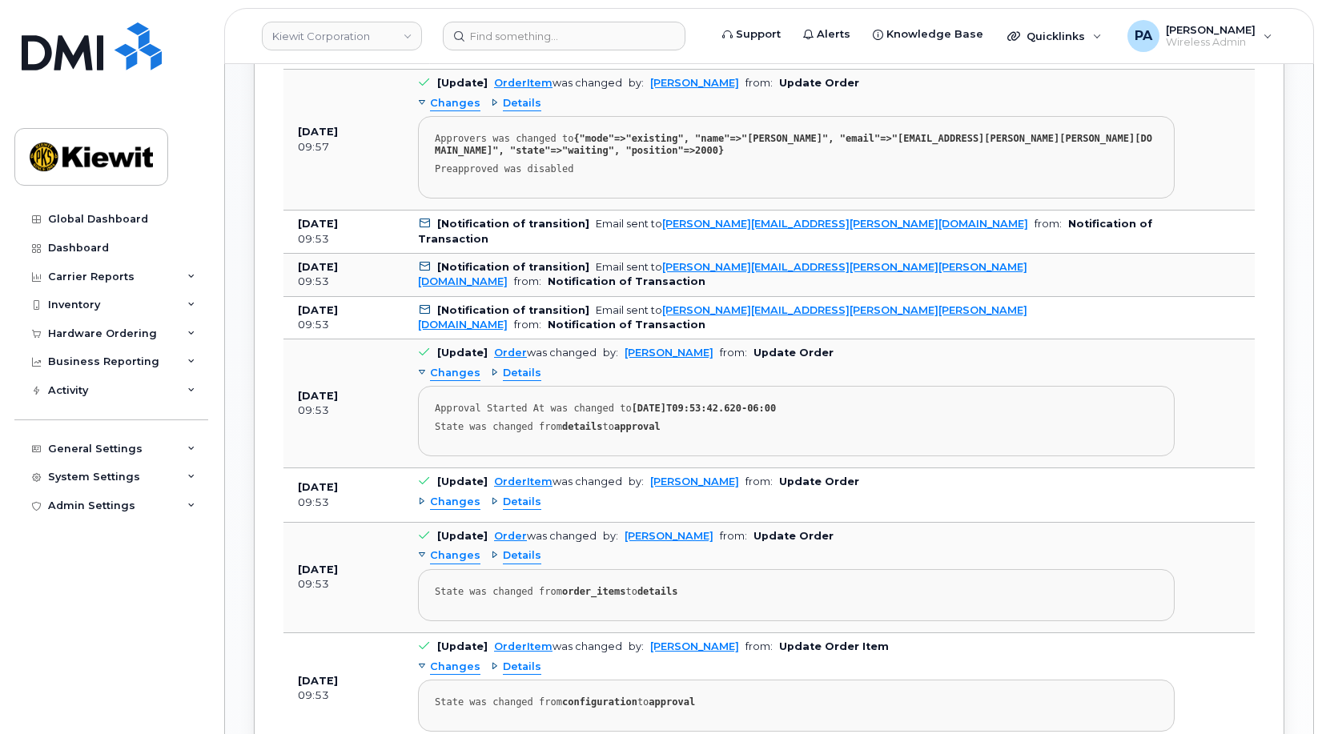
scroll to position [1588, 0]
